Goal: Information Seeking & Learning: Find specific fact

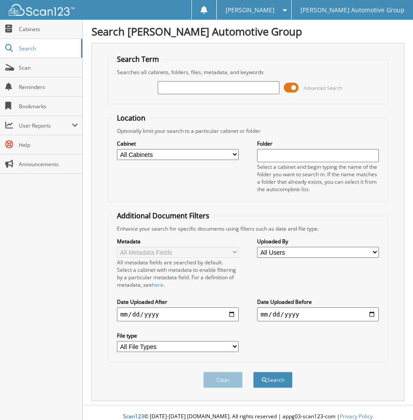
click at [178, 85] on input "text" at bounding box center [219, 87] width 122 height 13
type input "27601"
click at [253, 372] on button "Search" at bounding box center [272, 380] width 39 height 16
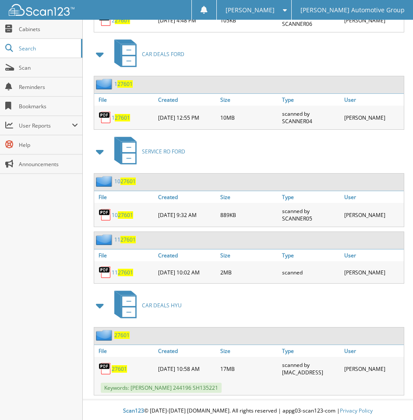
scroll to position [1280, 0]
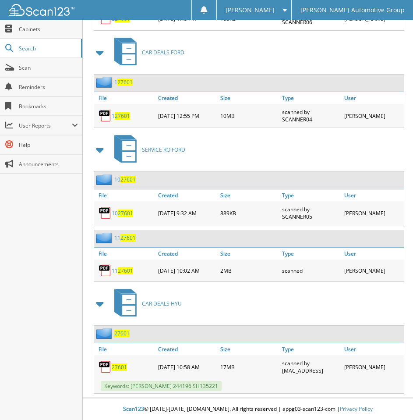
click at [121, 368] on span "27601" at bounding box center [119, 366] width 15 height 7
click at [25, 53] on link "Search" at bounding box center [41, 48] width 82 height 19
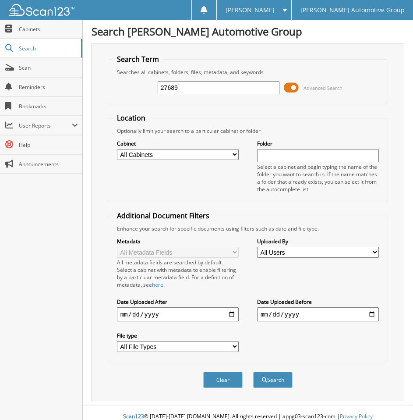
type input "27689"
click at [275, 378] on button "Search" at bounding box center [272, 380] width 39 height 16
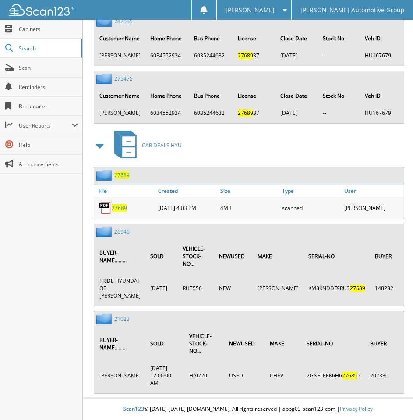
scroll to position [3045, 0]
click at [121, 212] on span "27689" at bounding box center [119, 207] width 15 height 7
click at [25, 47] on span "Search" at bounding box center [48, 48] width 58 height 7
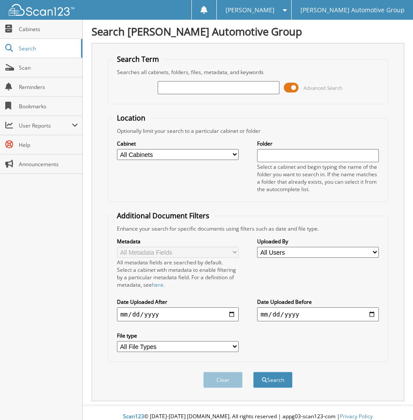
click at [186, 89] on input "text" at bounding box center [219, 87] width 122 height 13
type input "27545"
click at [282, 382] on button "Search" at bounding box center [272, 380] width 39 height 16
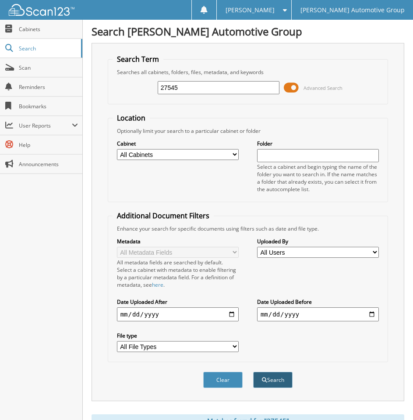
click at [273, 382] on button "Search" at bounding box center [272, 380] width 39 height 16
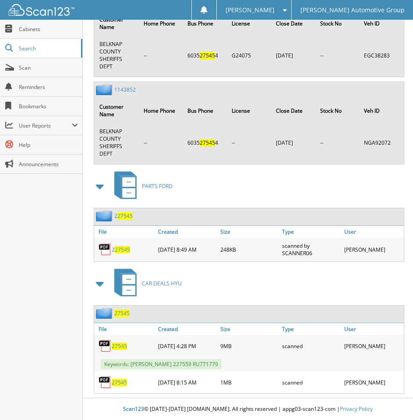
scroll to position [6353, 0]
click at [117, 344] on span "27545" at bounding box center [119, 345] width 15 height 7
click at [113, 382] on span "27545" at bounding box center [119, 382] width 15 height 7
click at [236, 291] on div "CAR DEALS HYU" at bounding box center [248, 283] width 313 height 35
click at [219, 276] on div "CAR DEALS HYU" at bounding box center [248, 283] width 313 height 35
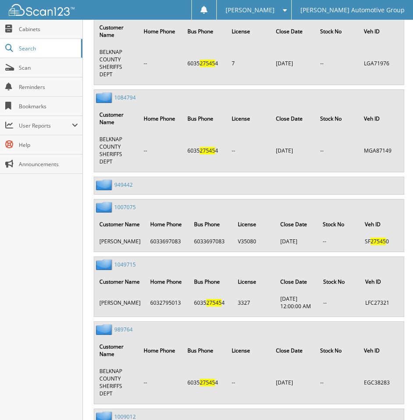
scroll to position [4775, 0]
